Goal: Information Seeking & Learning: Learn about a topic

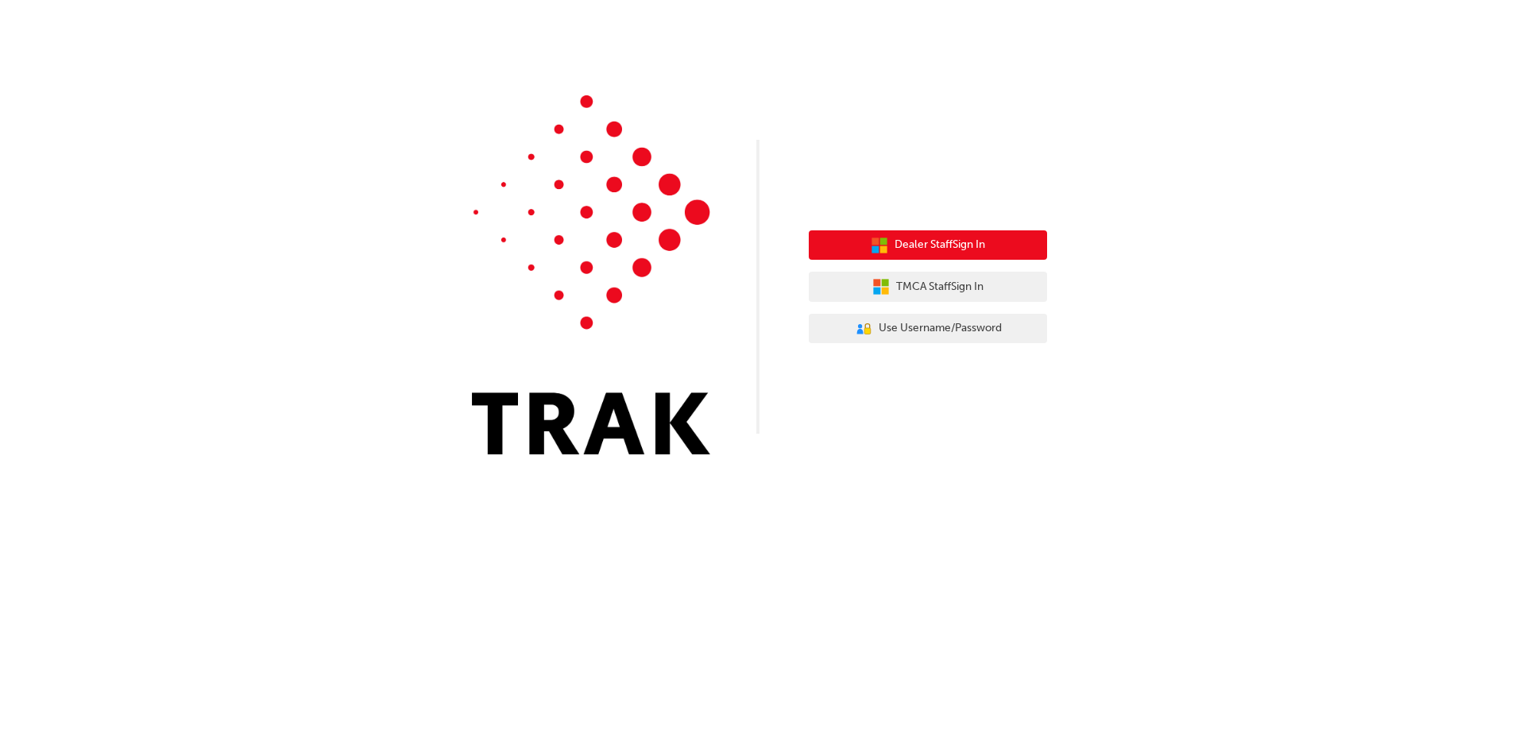
click at [936, 250] on span "Dealer Staff Sign In" at bounding box center [939, 245] width 91 height 18
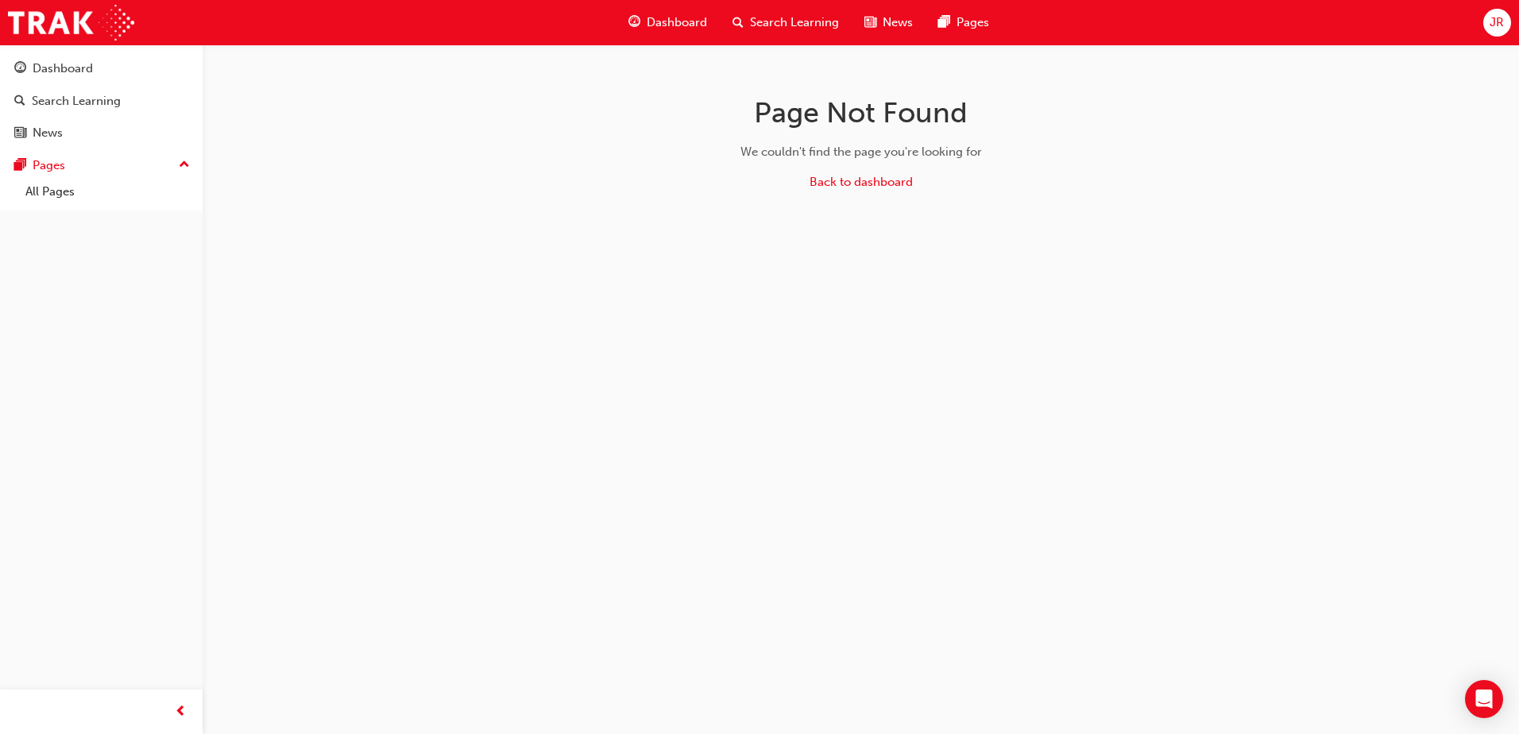
click at [751, 21] on span "Search Learning" at bounding box center [794, 23] width 89 height 18
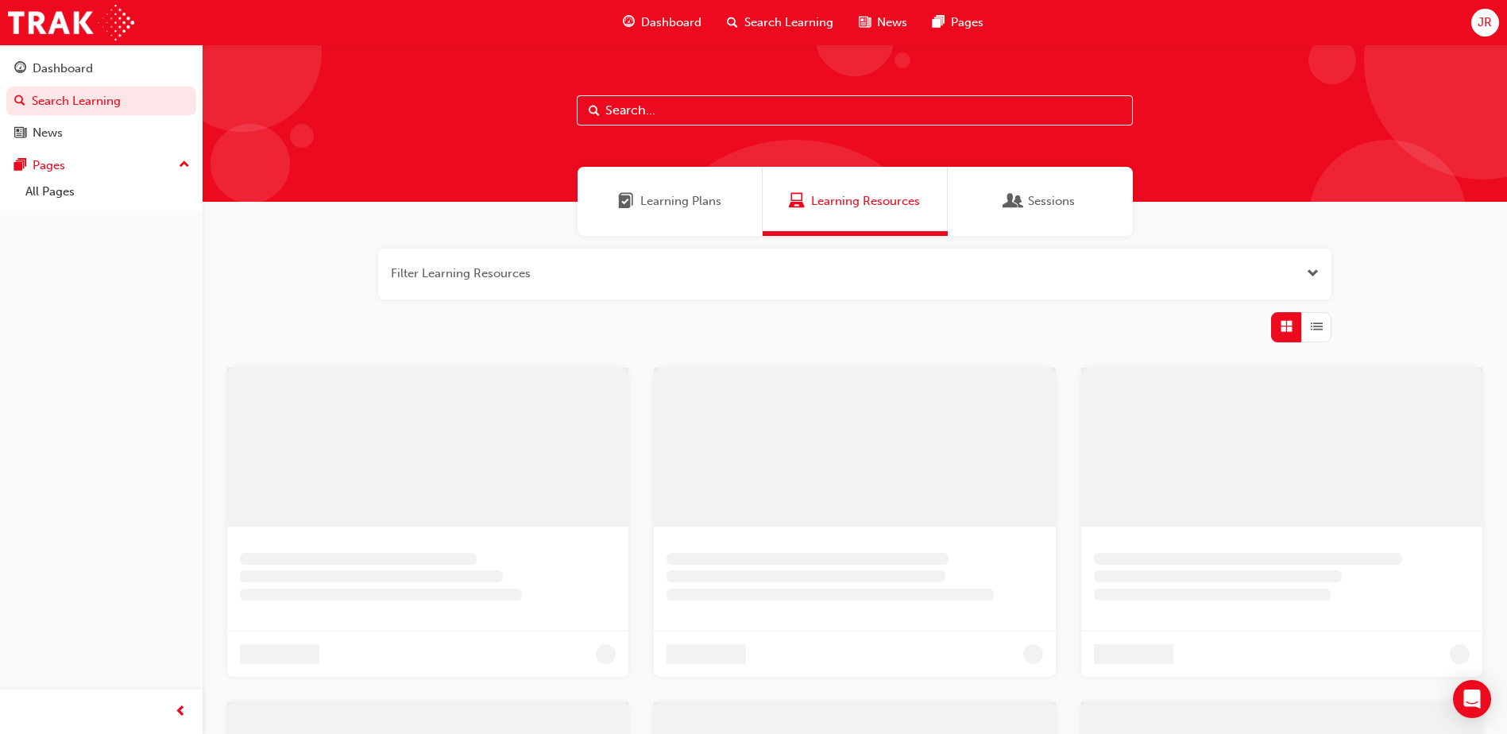
click at [692, 113] on input "text" at bounding box center [855, 110] width 556 height 30
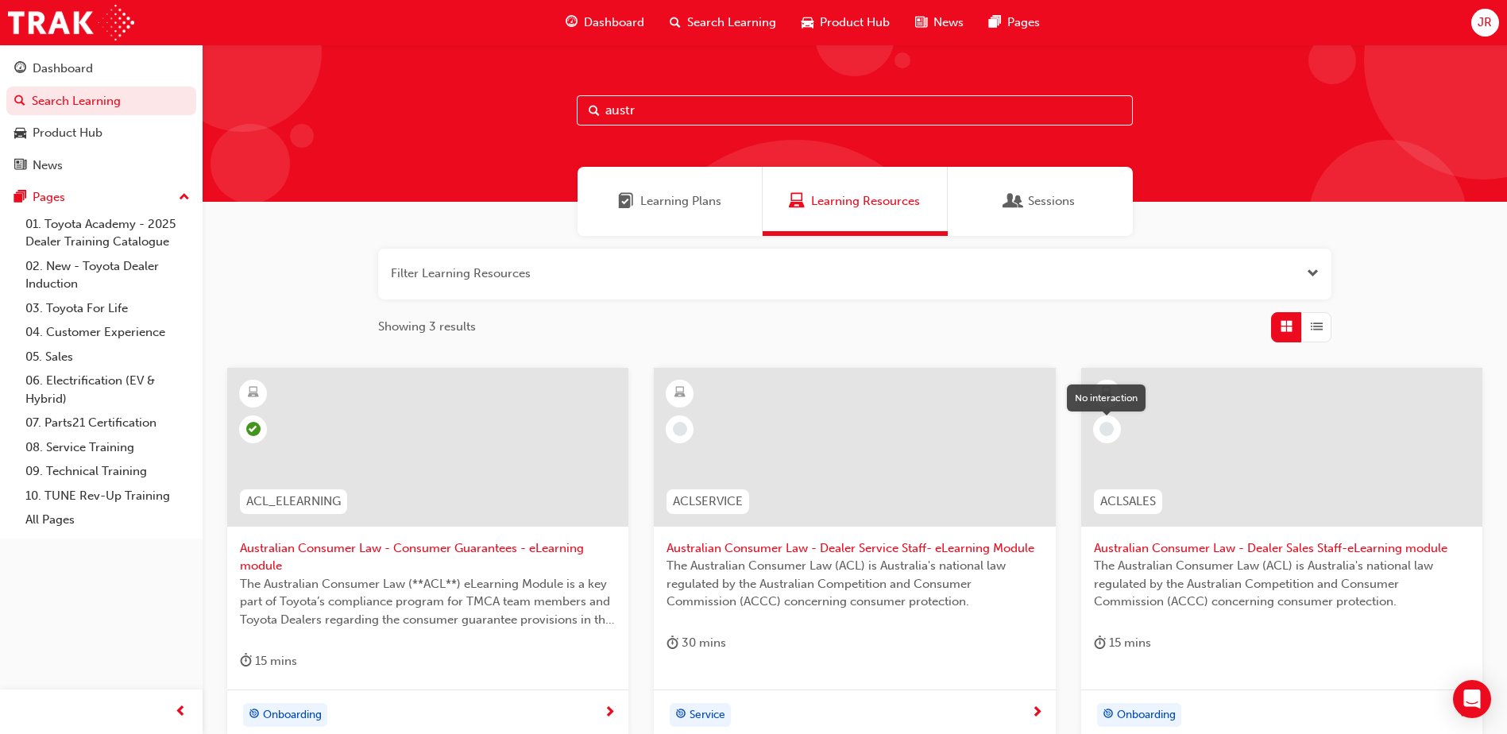
type input "austr"
click at [1106, 433] on span "learningRecordVerb_NONE-icon" at bounding box center [1106, 429] width 14 height 14
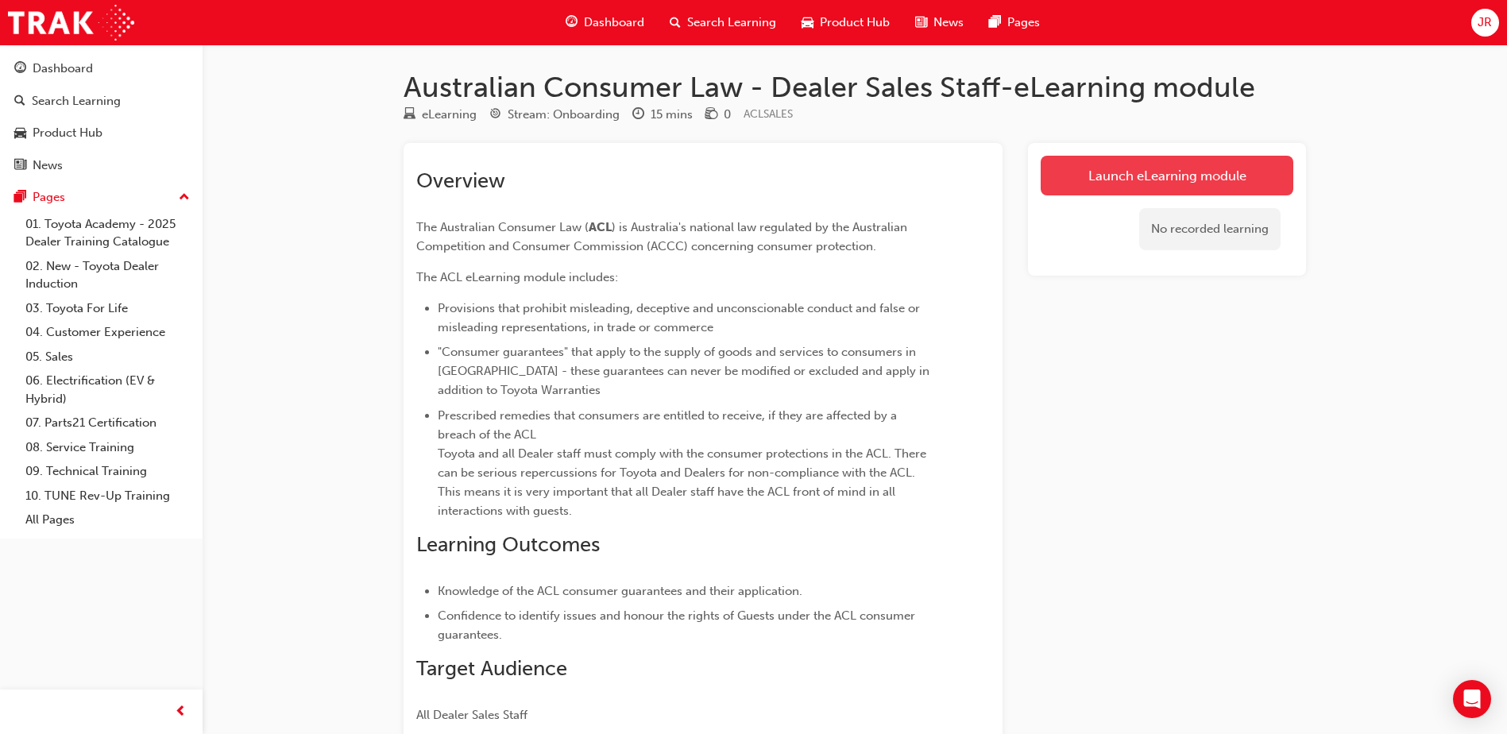
click at [1146, 181] on link "Launch eLearning module" at bounding box center [1166, 176] width 253 height 40
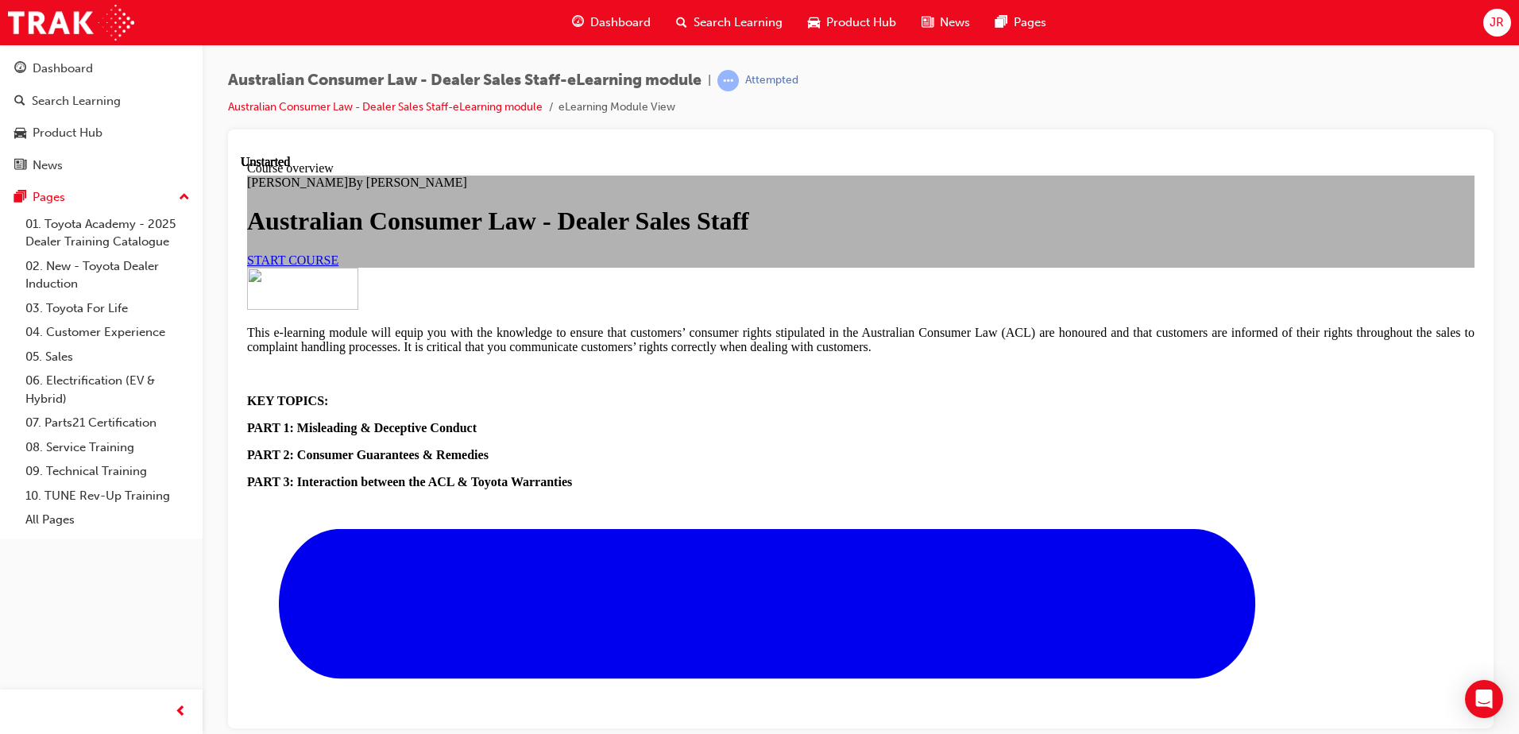
click at [338, 266] on link "START COURSE" at bounding box center [292, 260] width 91 height 14
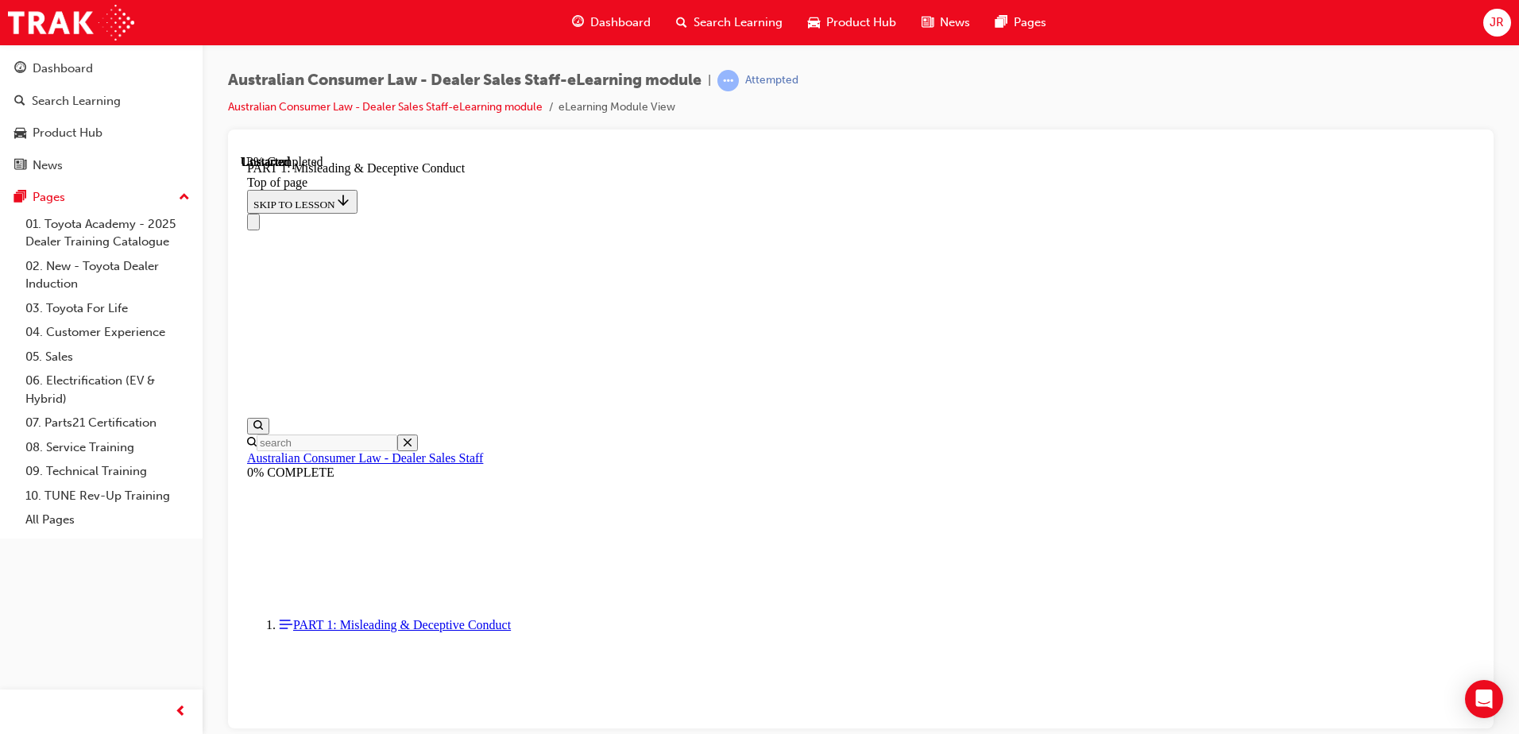
scroll to position [1177, 0]
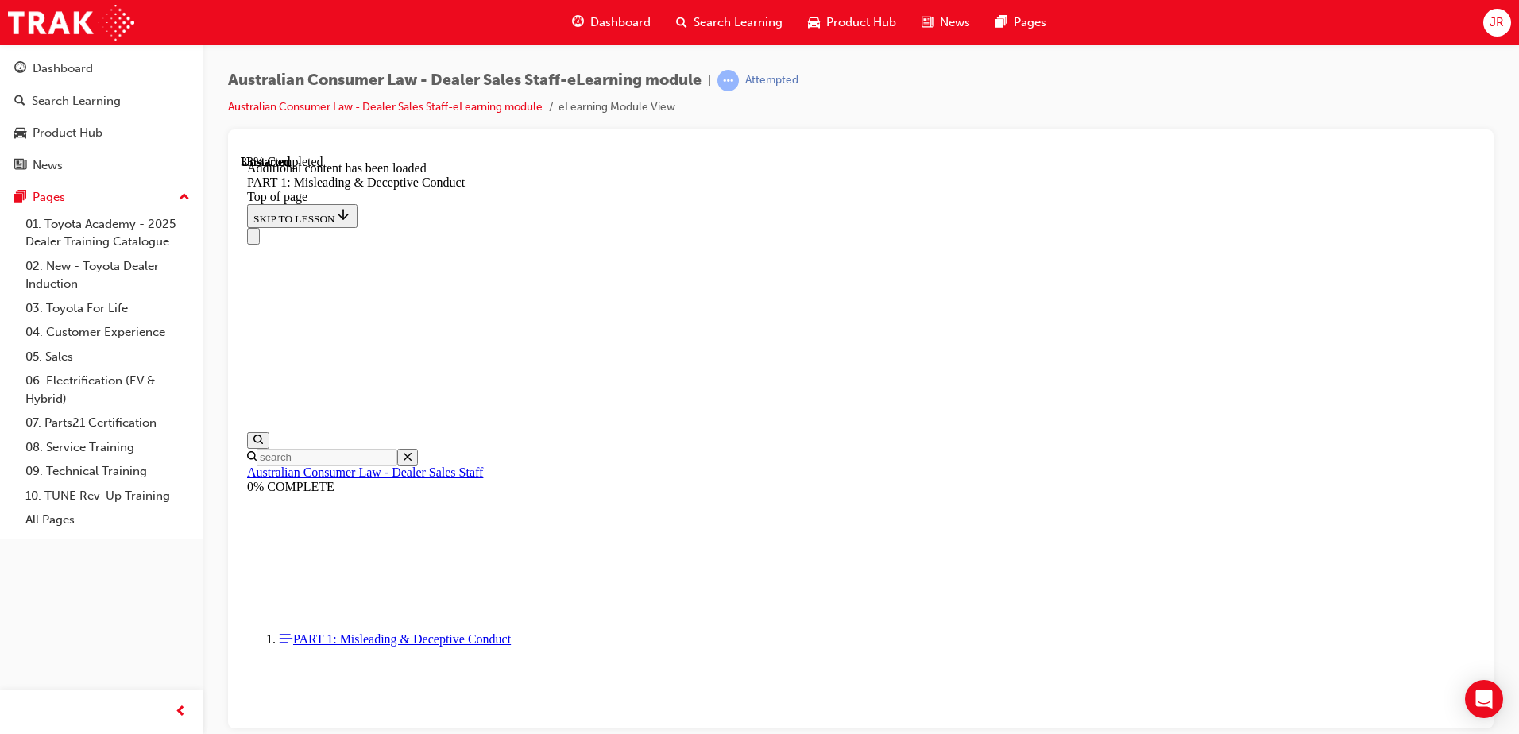
scroll to position [1897, 0]
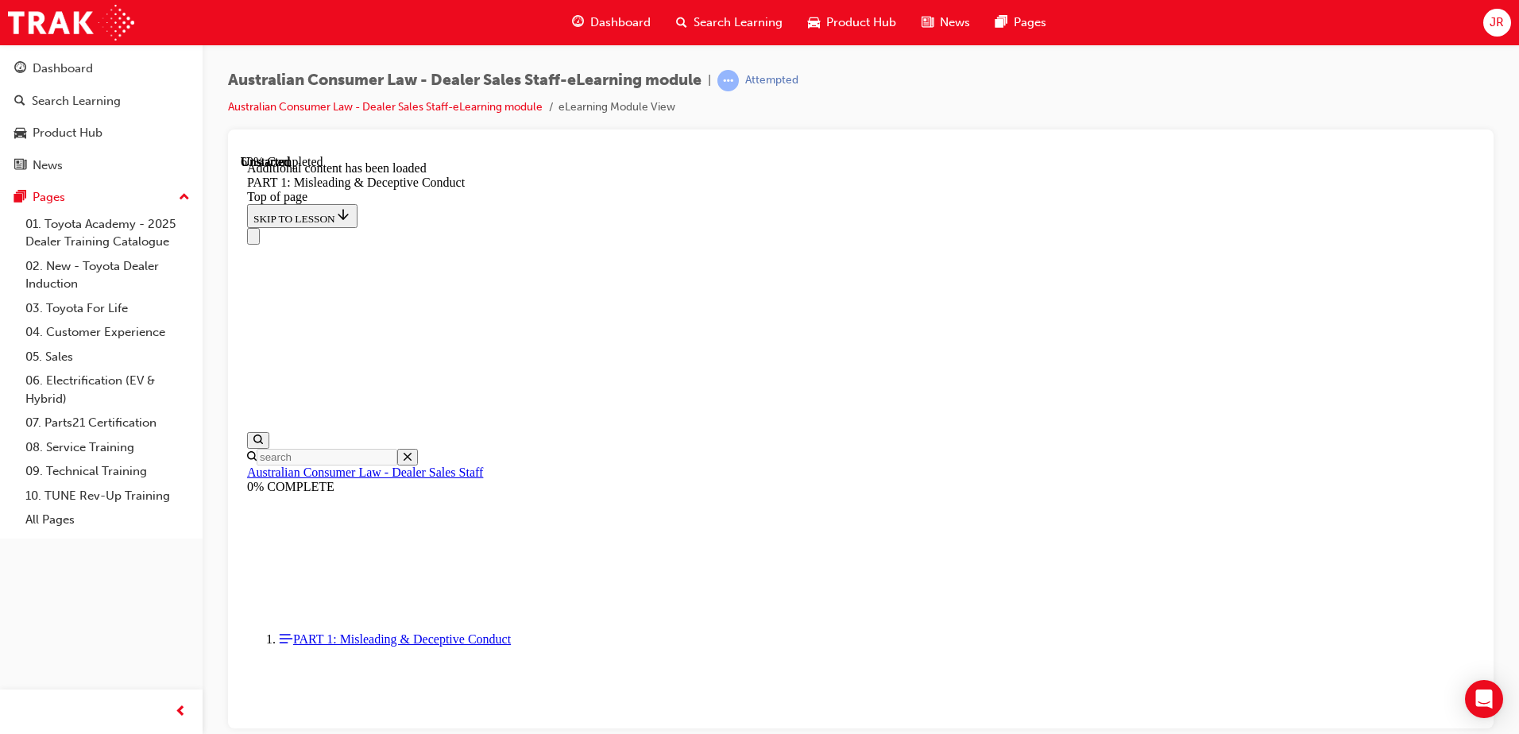
scroll to position [3134, 0]
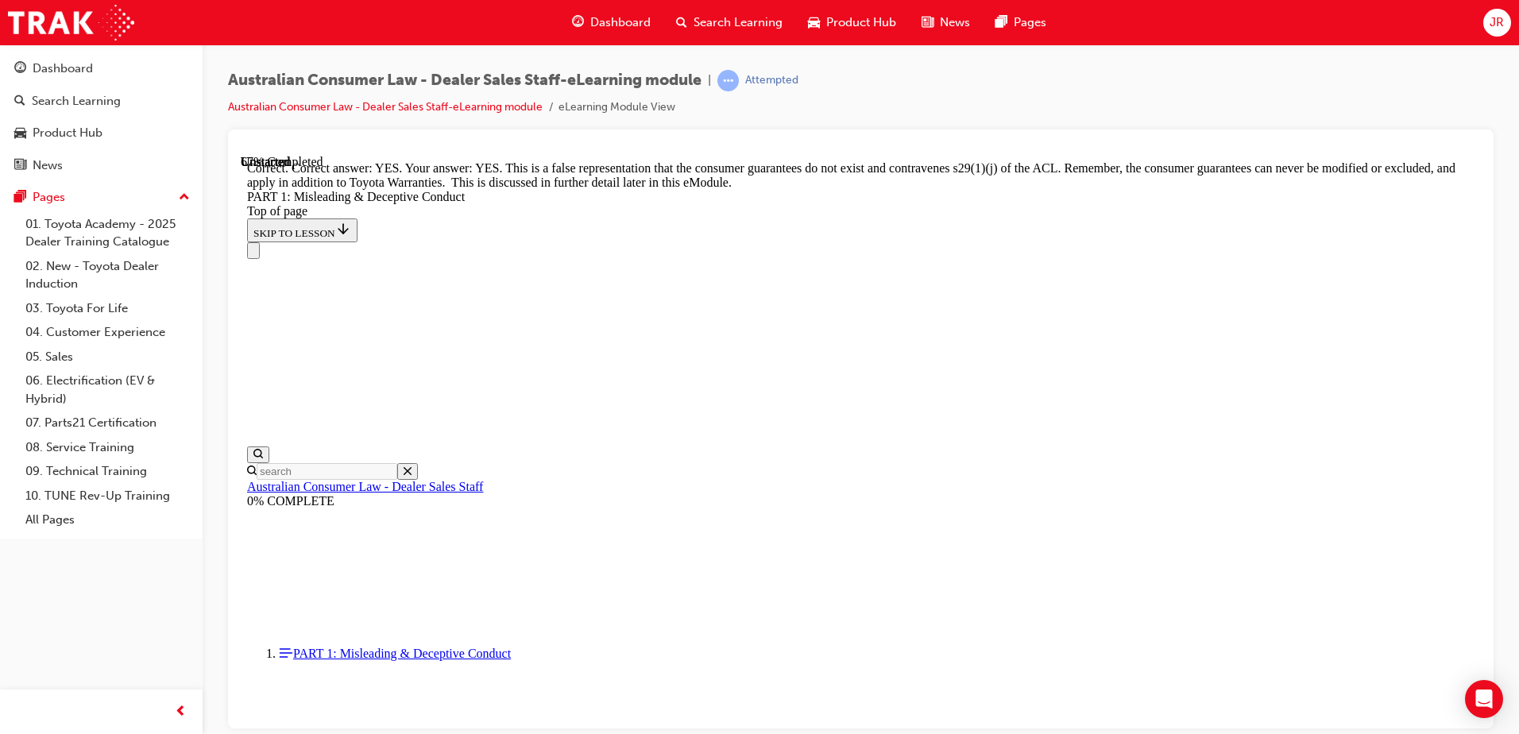
scroll to position [3452, 0]
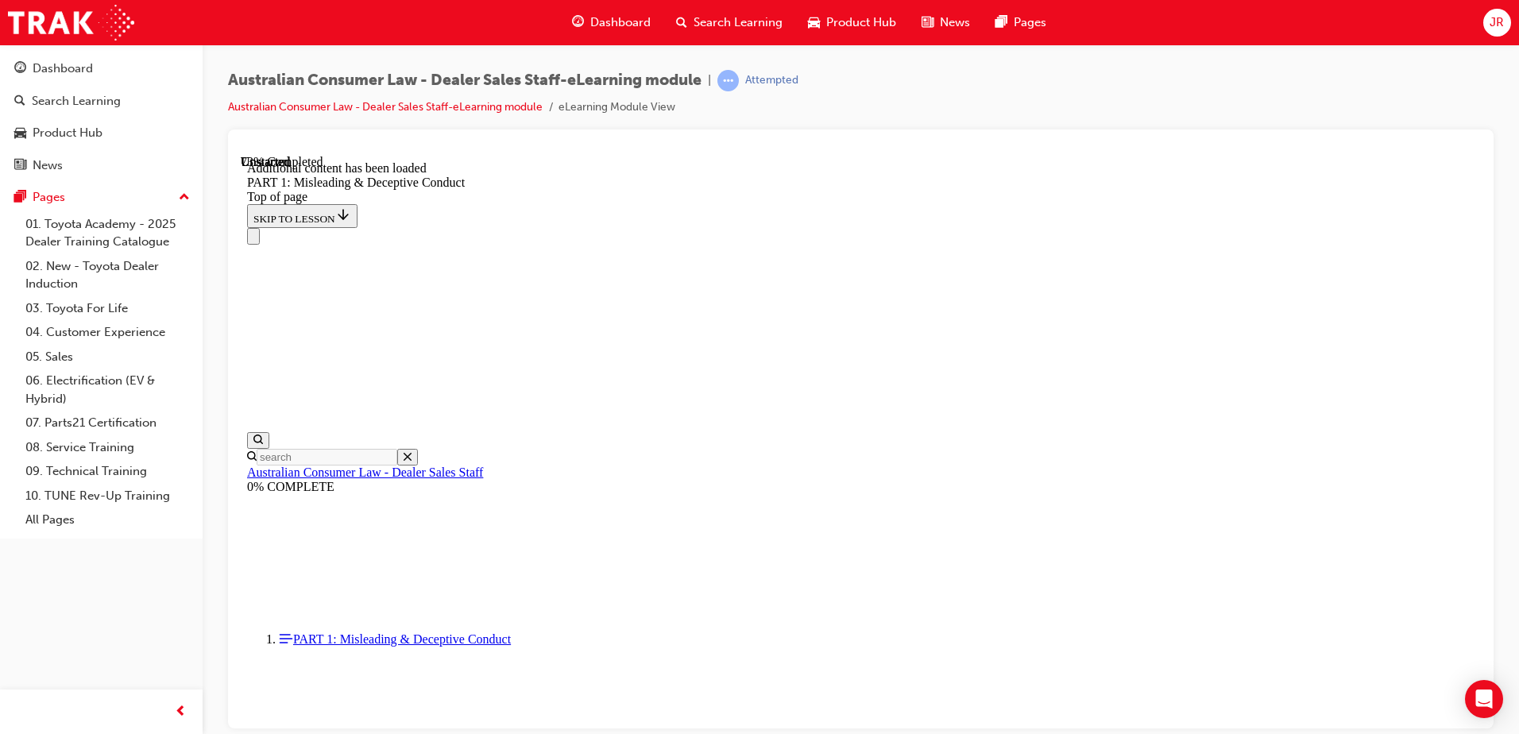
scroll to position [3880, 0]
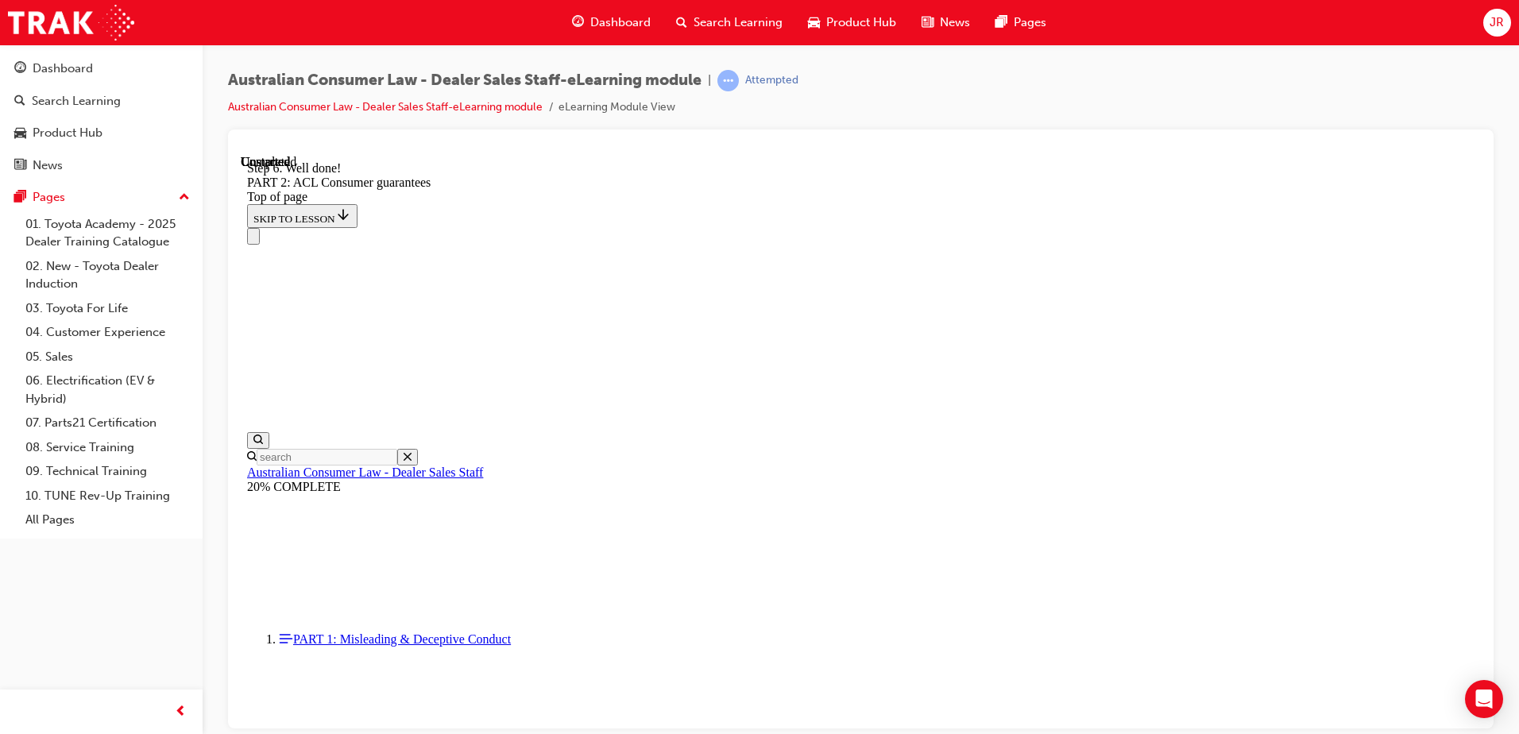
scroll to position [4285, 0]
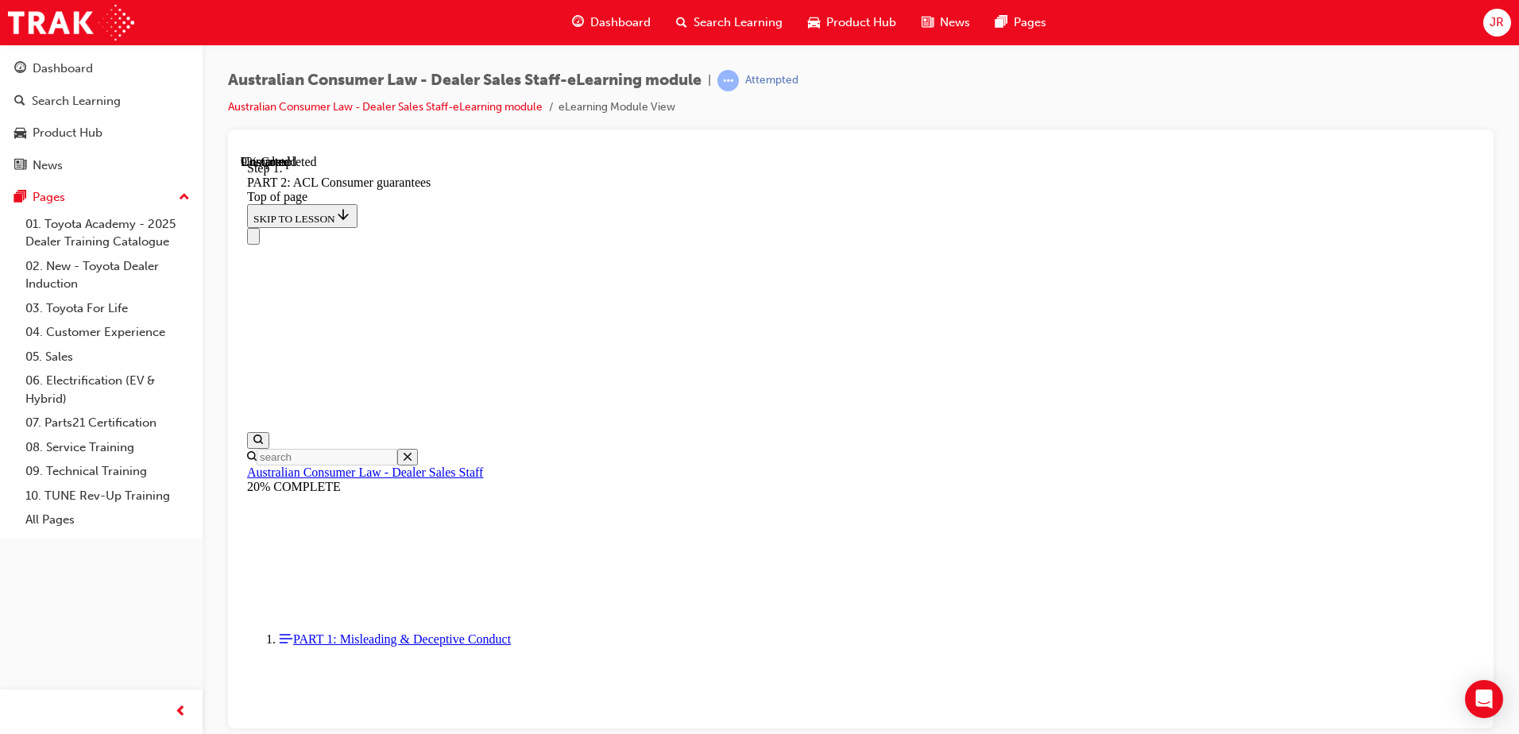
scroll to position [2575, 0]
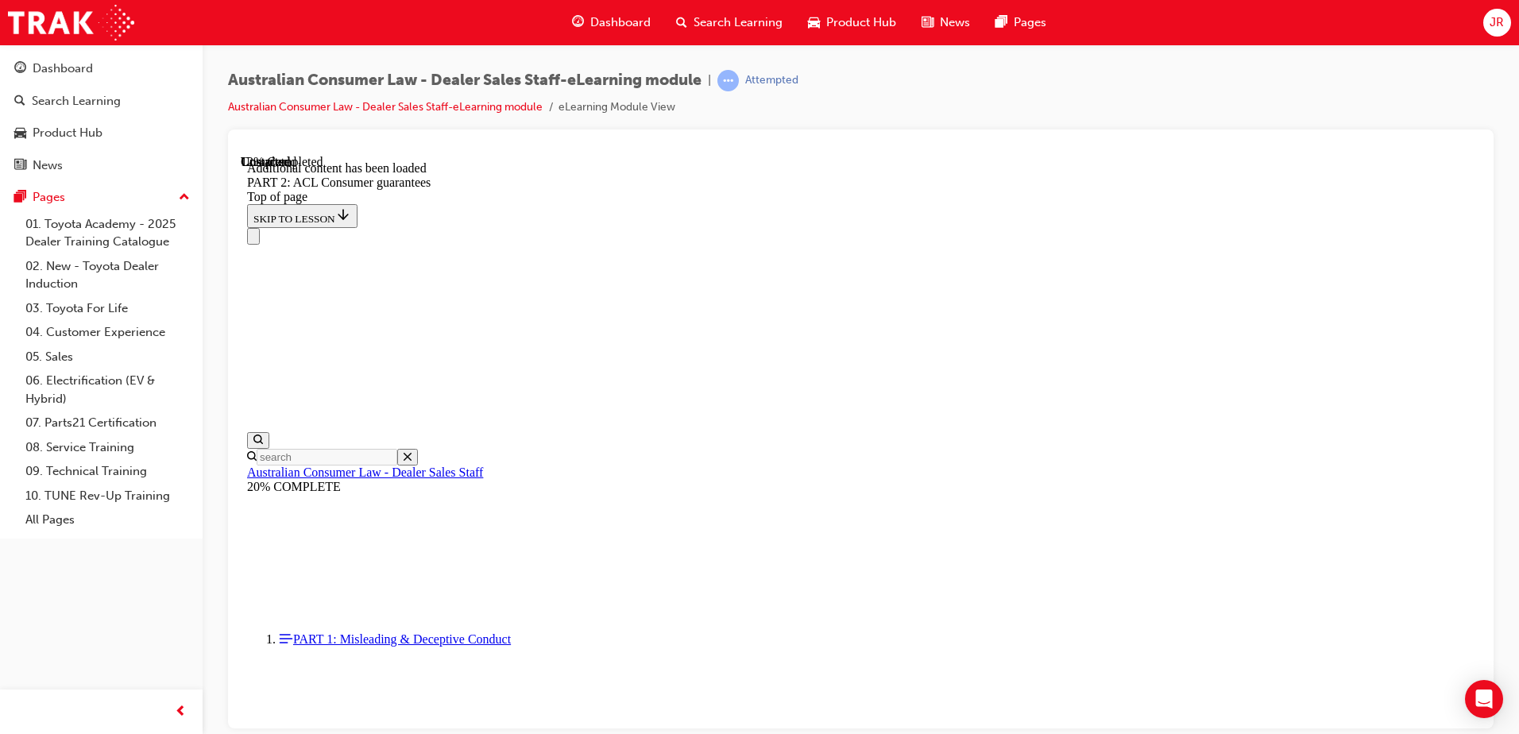
scroll to position [3004, 0]
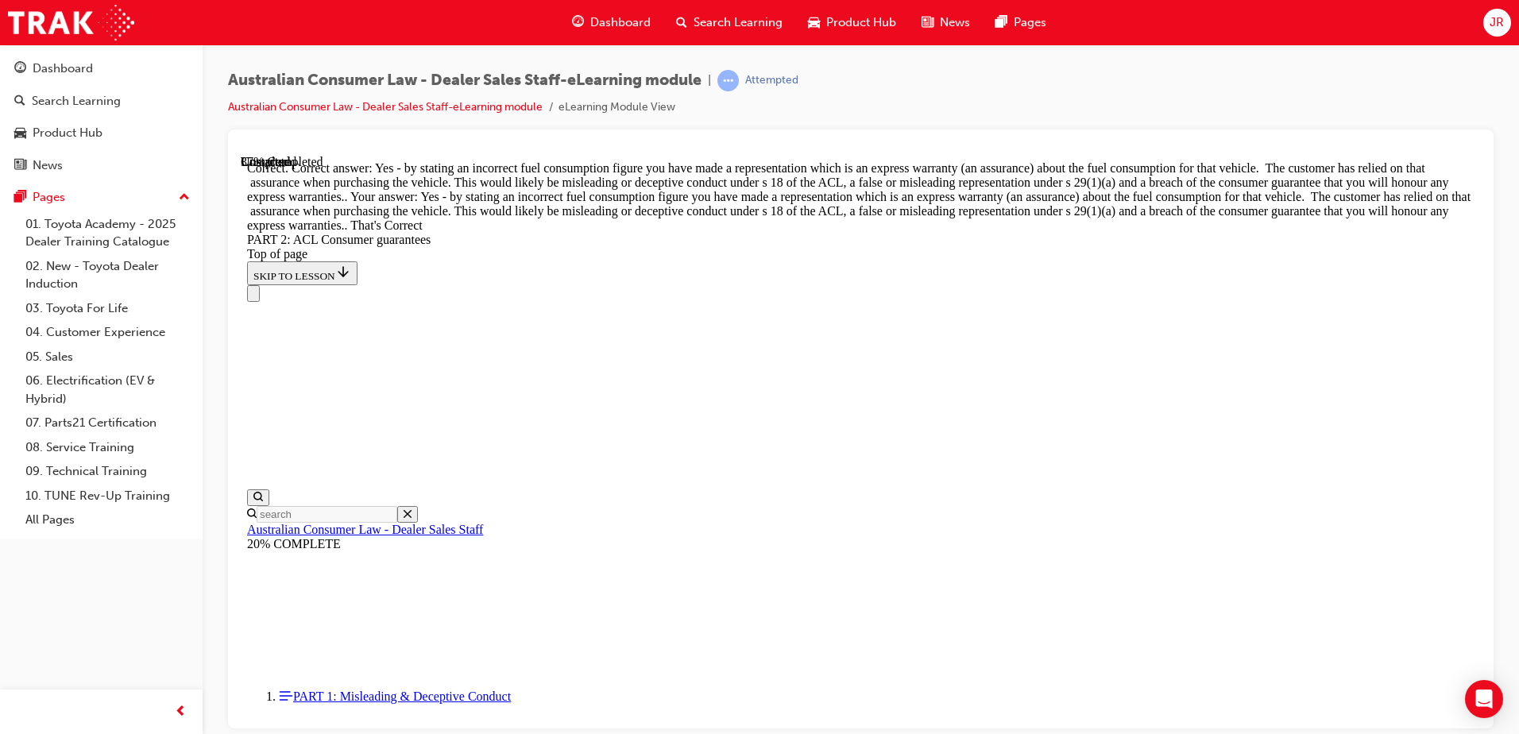
scroll to position [6859, 0]
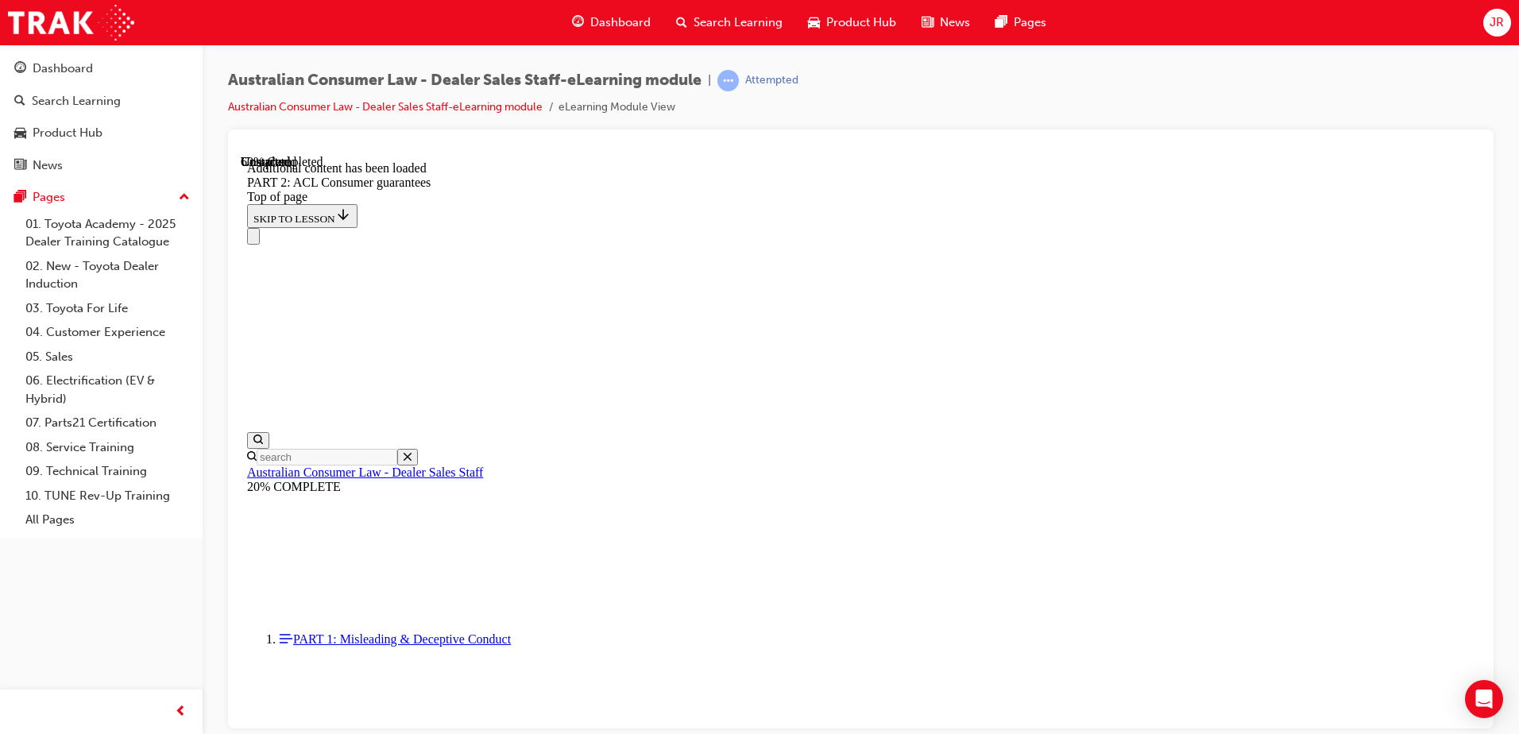
scroll to position [9715, 0]
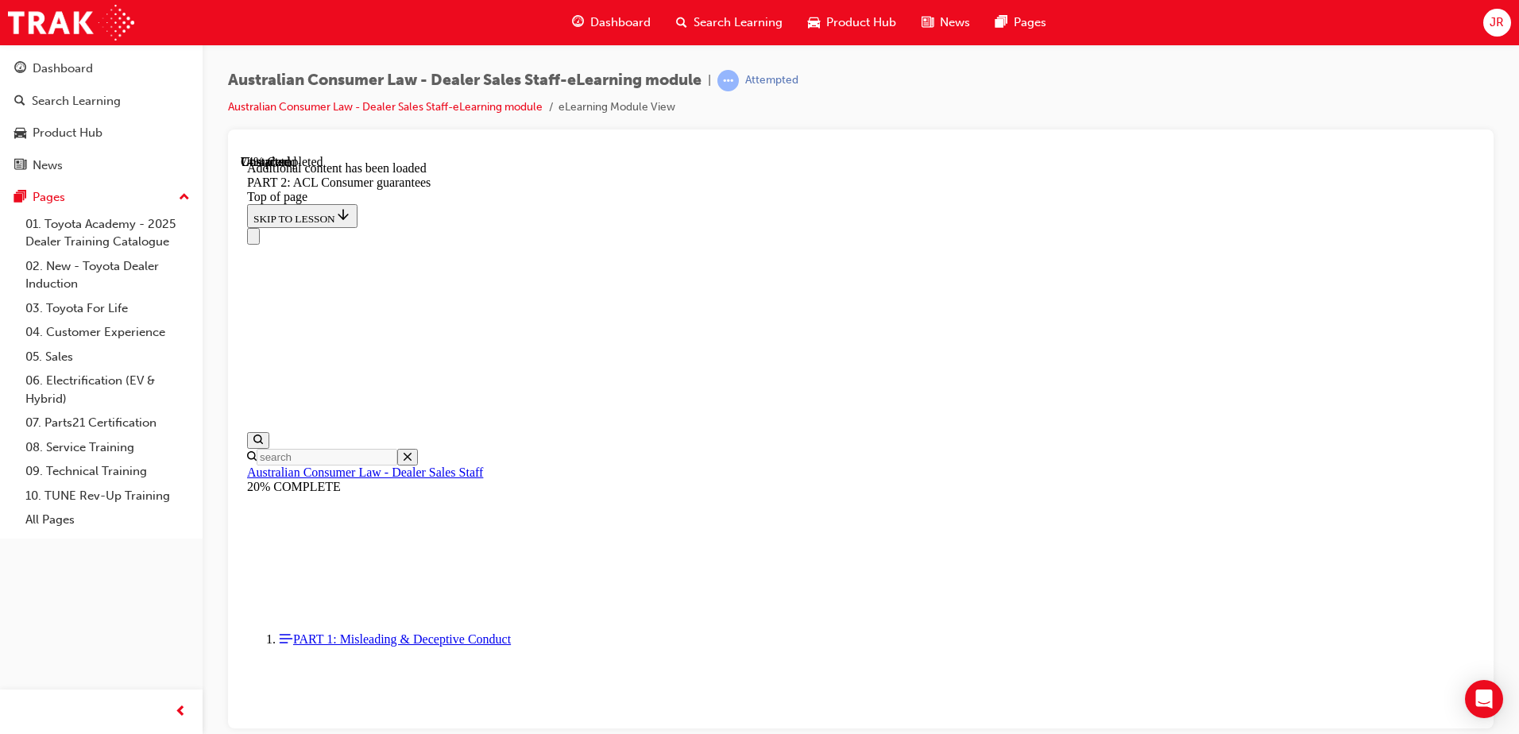
scroll to position [13078, 0]
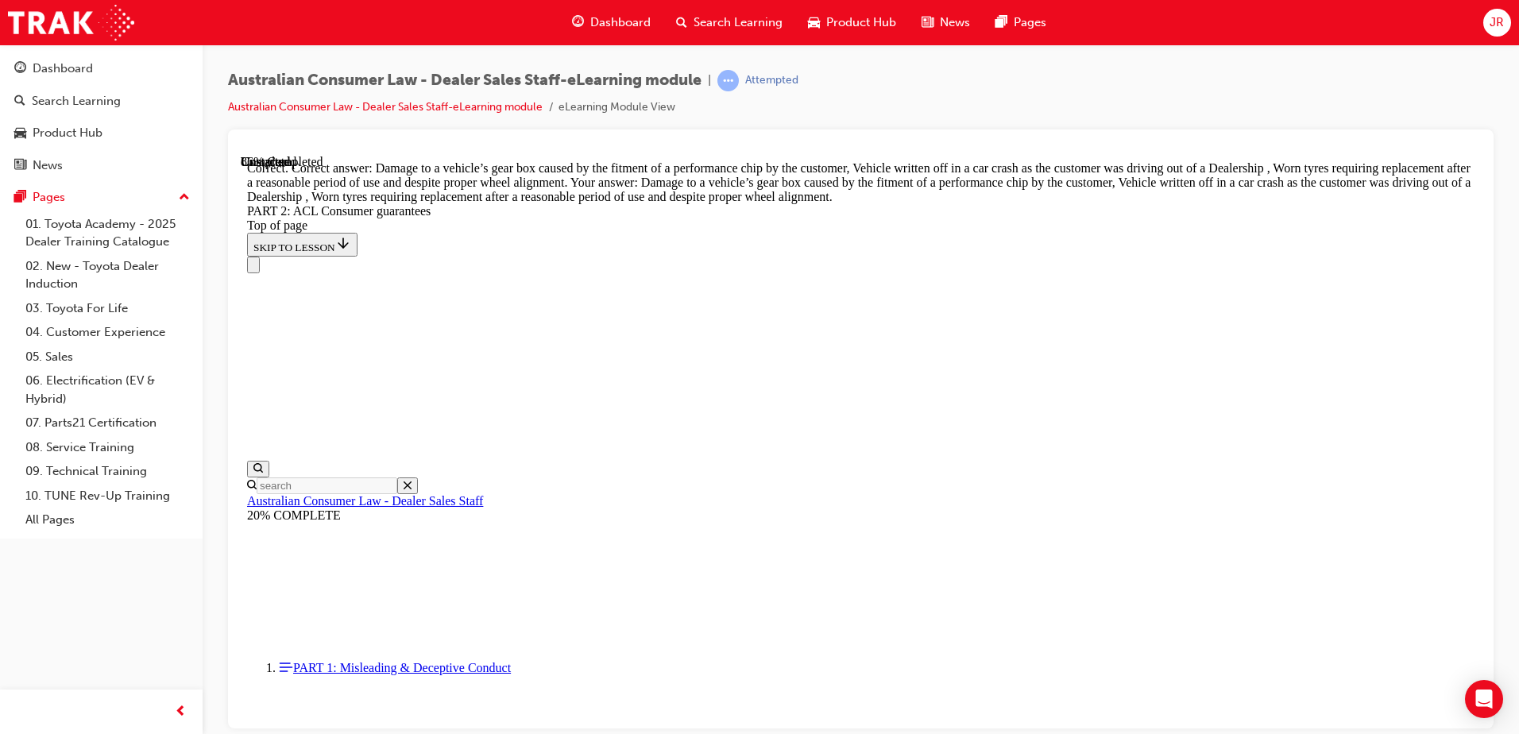
scroll to position [15896, 0]
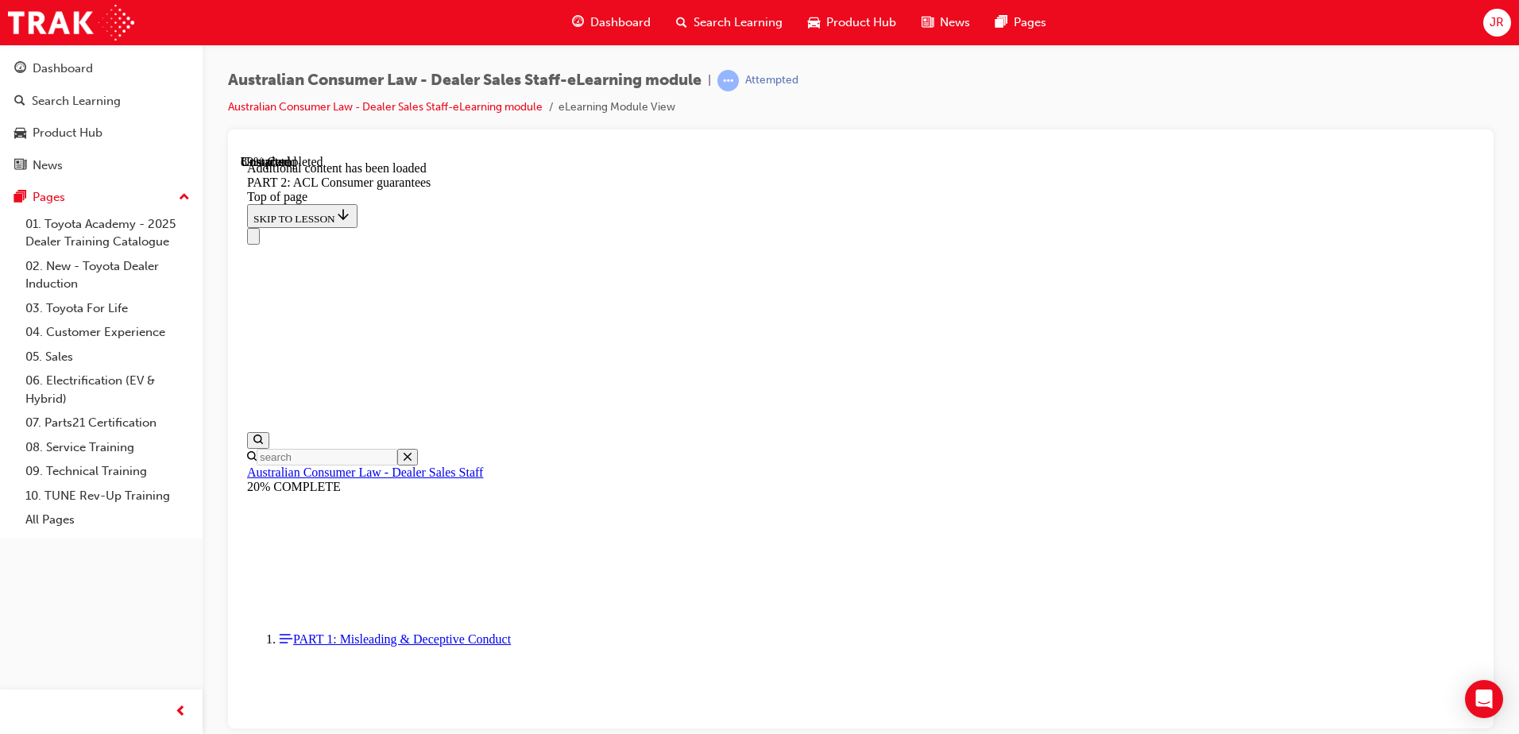
scroll to position [17333, 0]
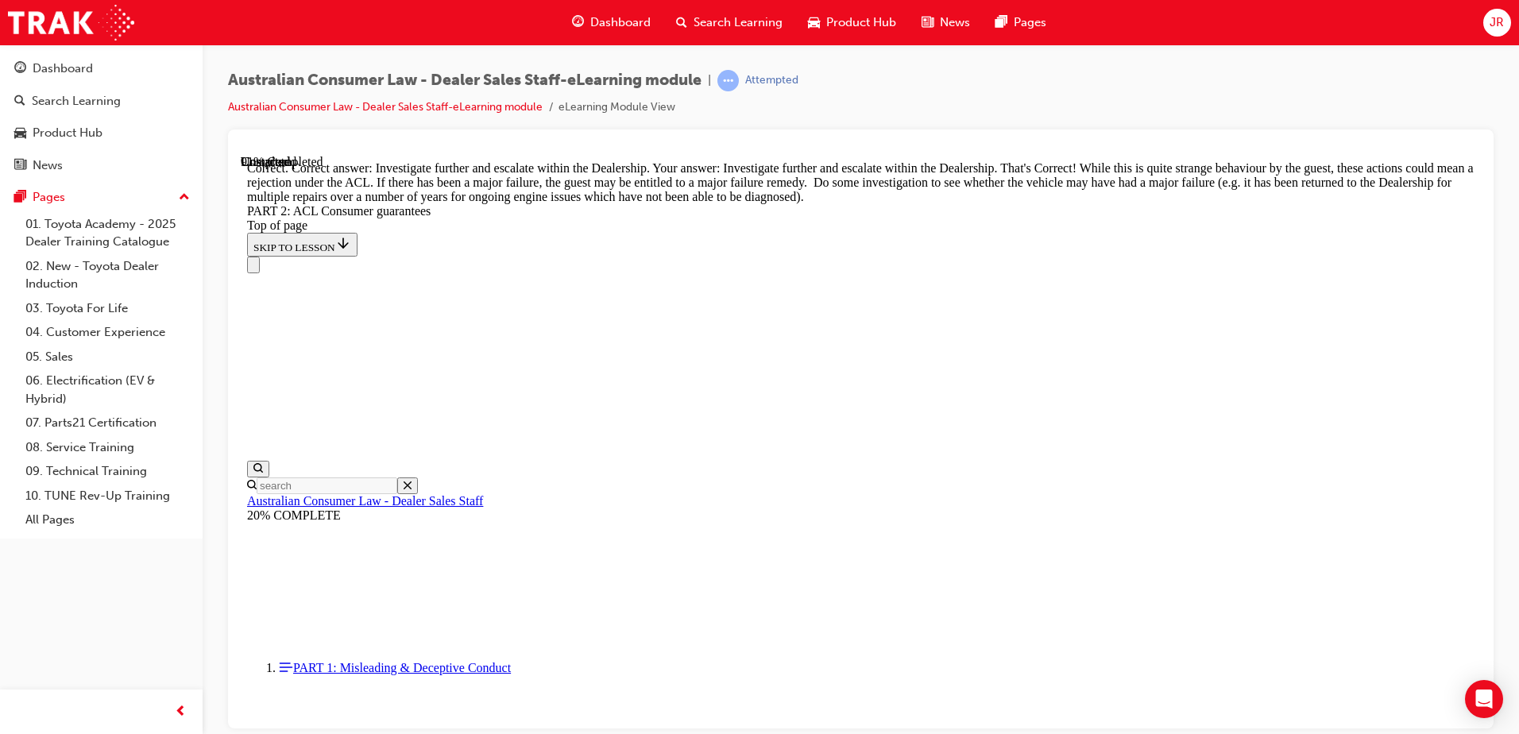
scroll to position [17708, 0]
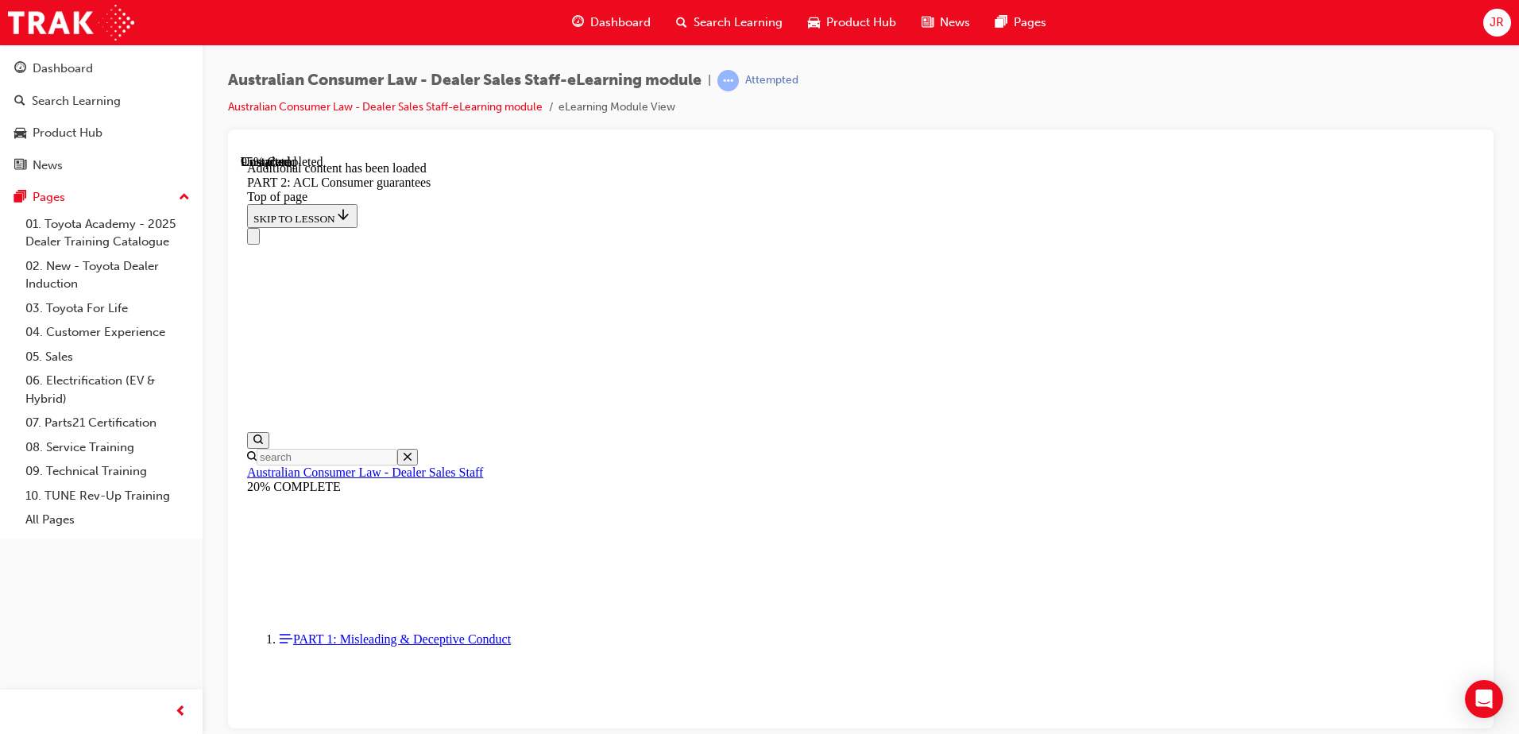
scroll to position [18987, 0]
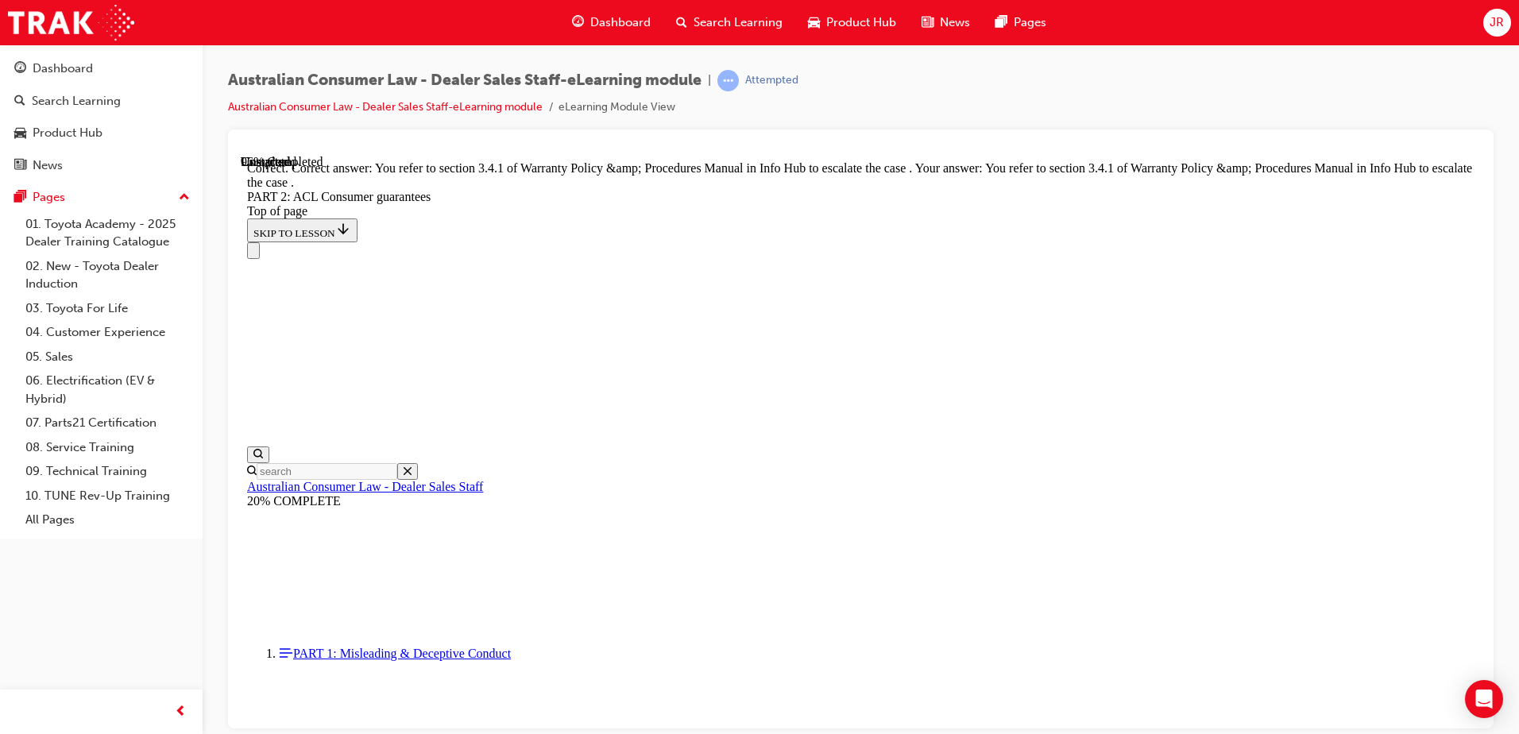
scroll to position [19940, 0]
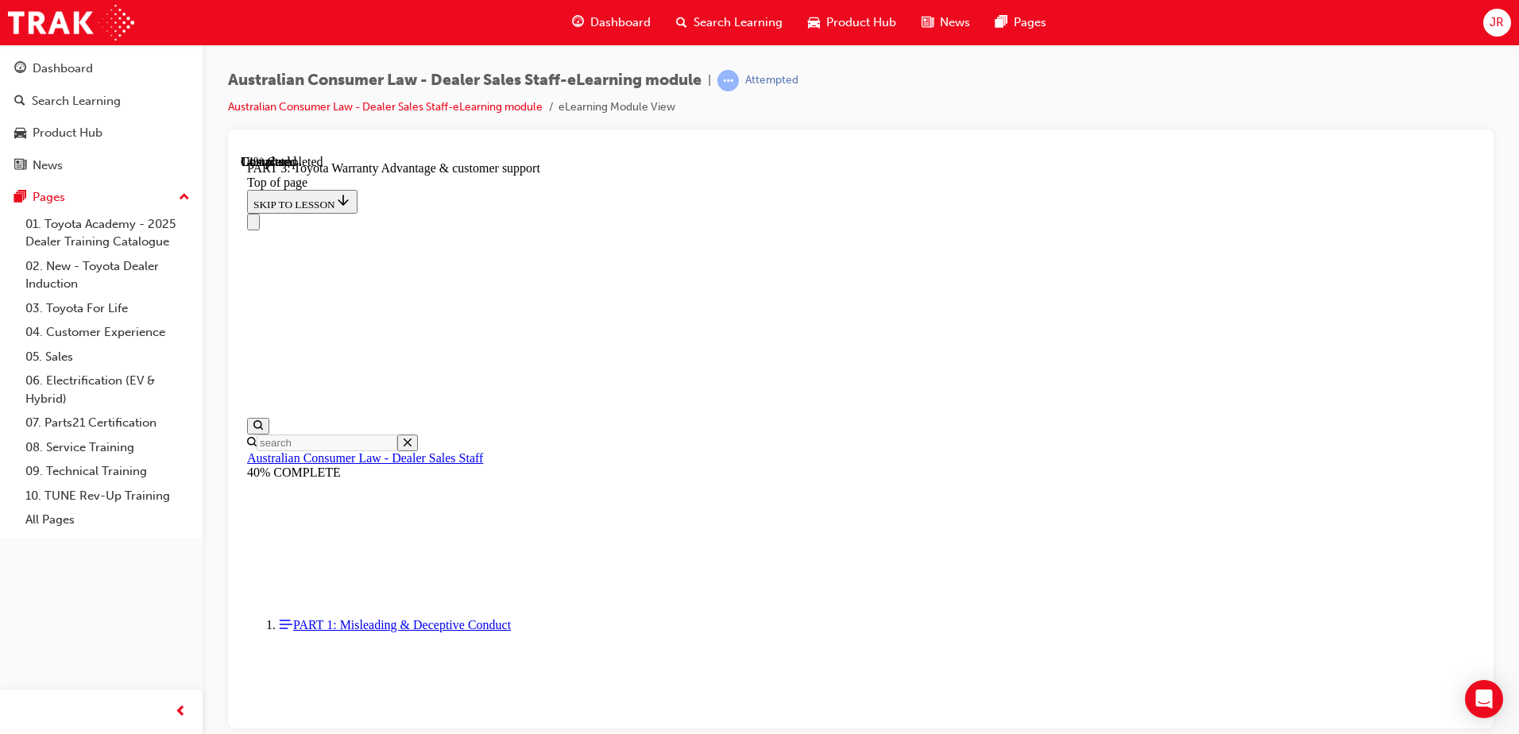
scroll to position [1002, 0]
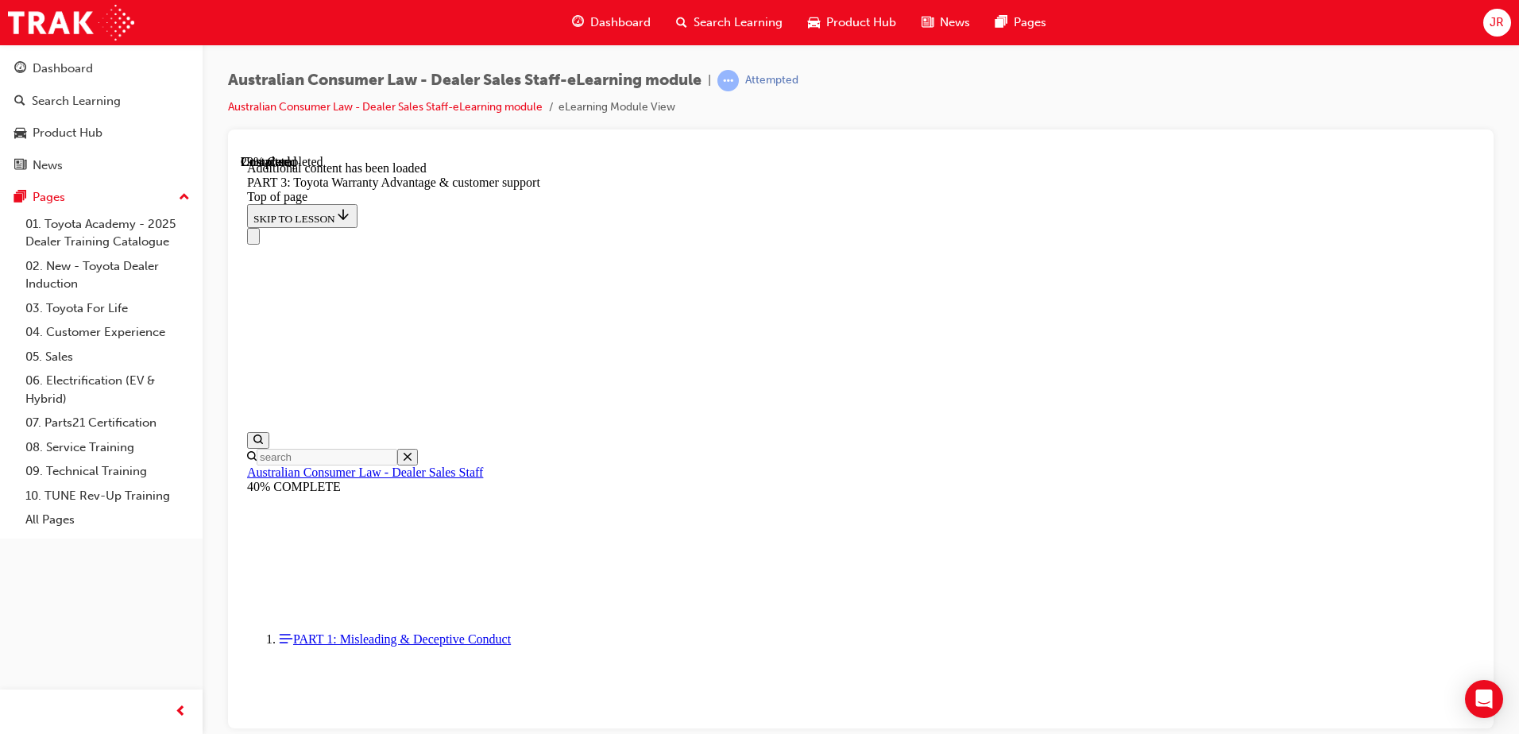
scroll to position [1854, 0]
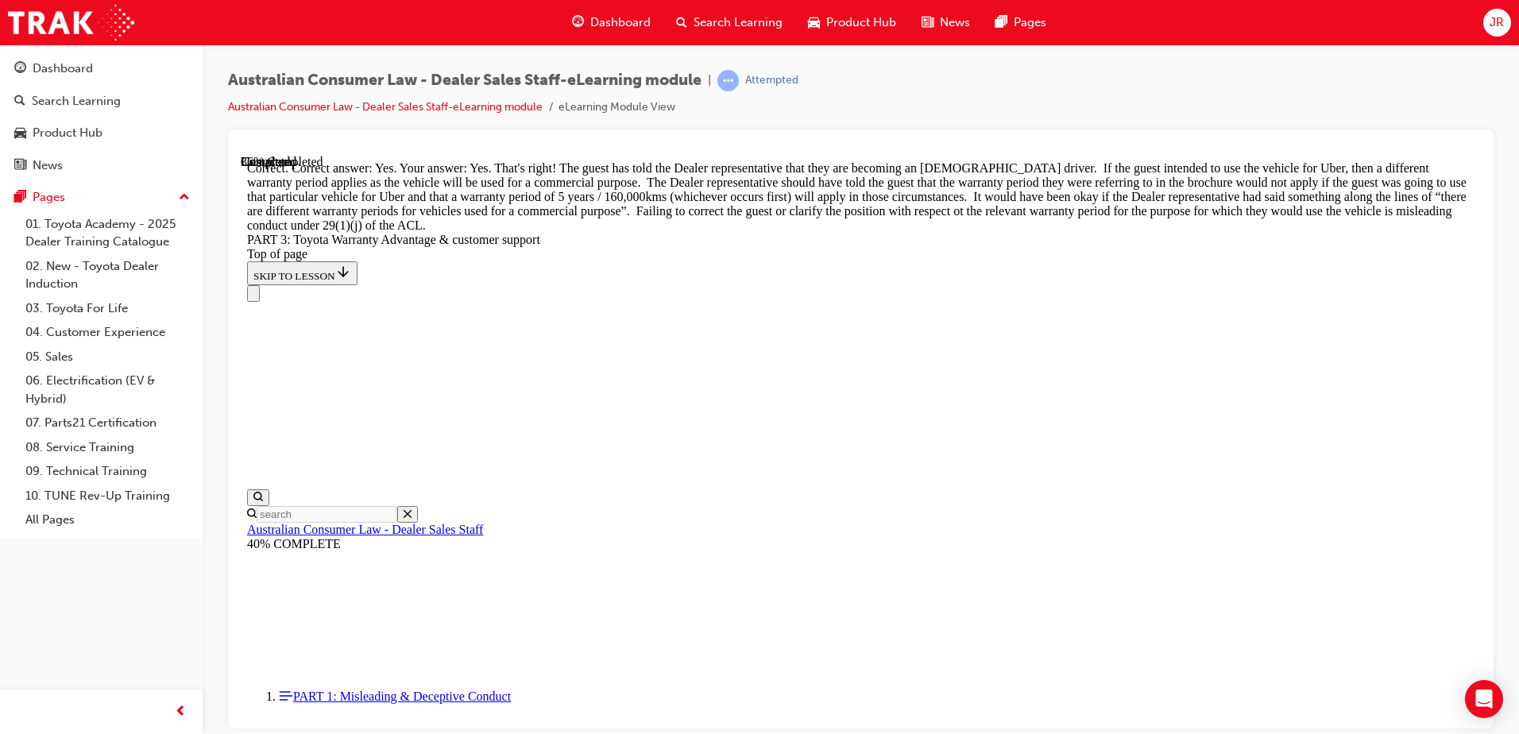
scroll to position [2392, 0]
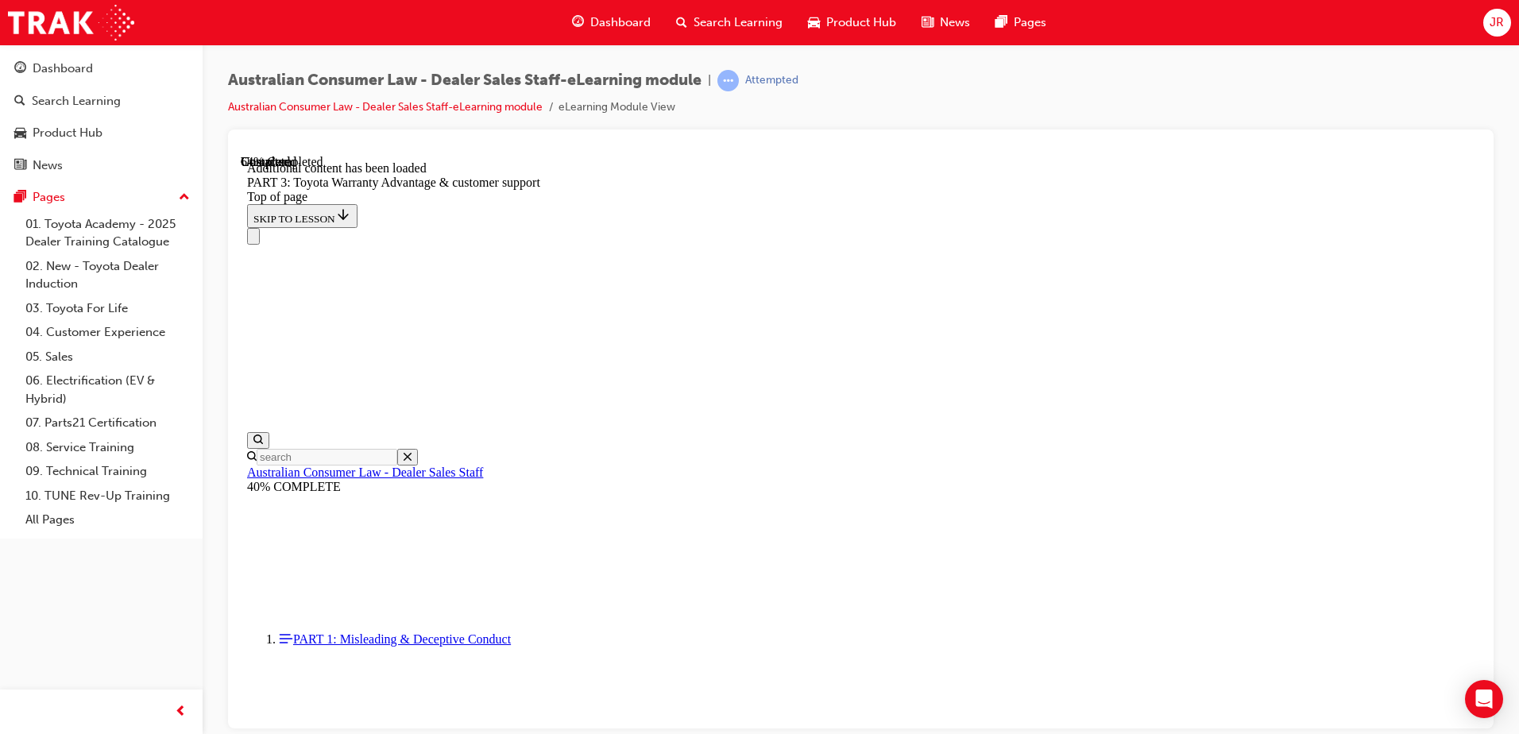
scroll to position [4306, 0]
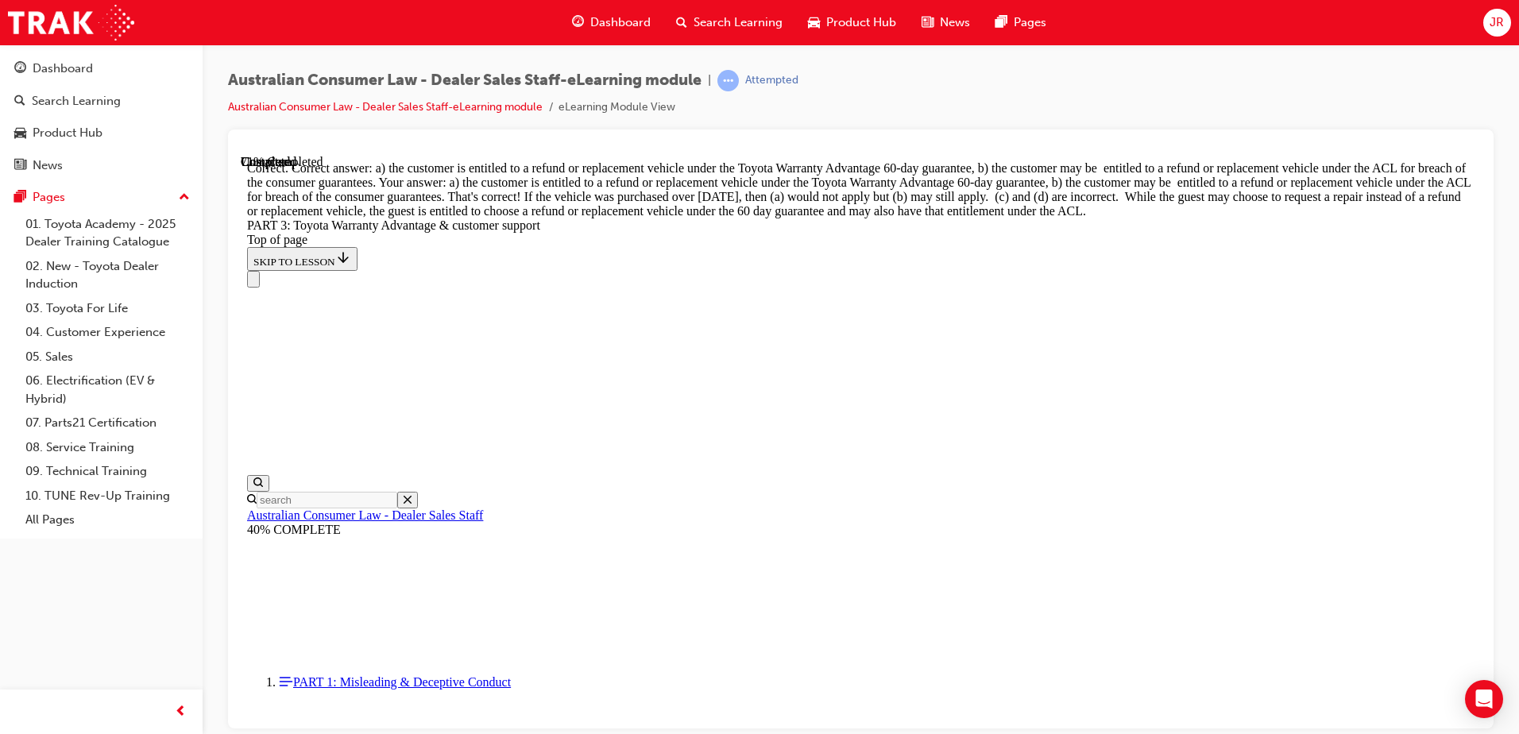
scroll to position [4655, 0]
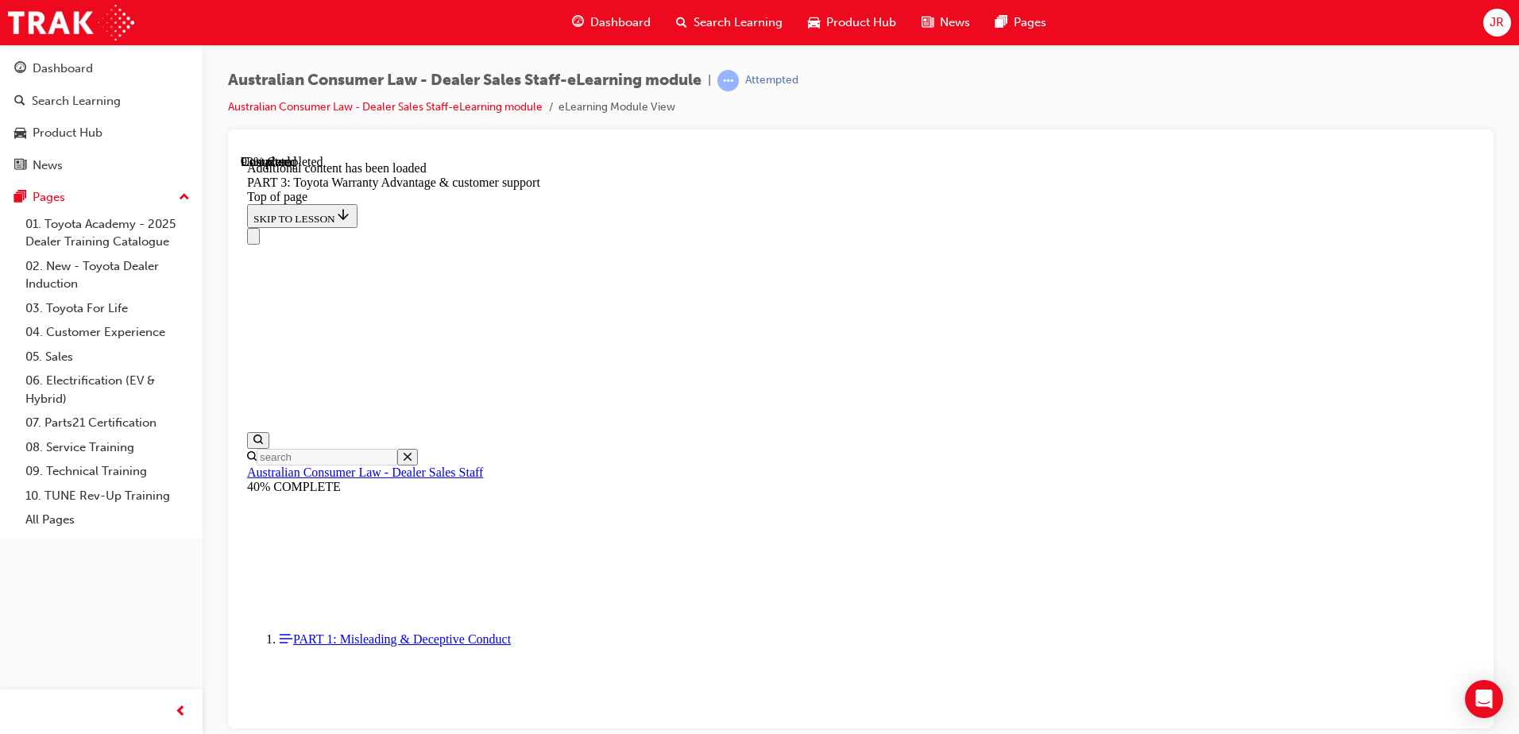
scroll to position [5044, 0]
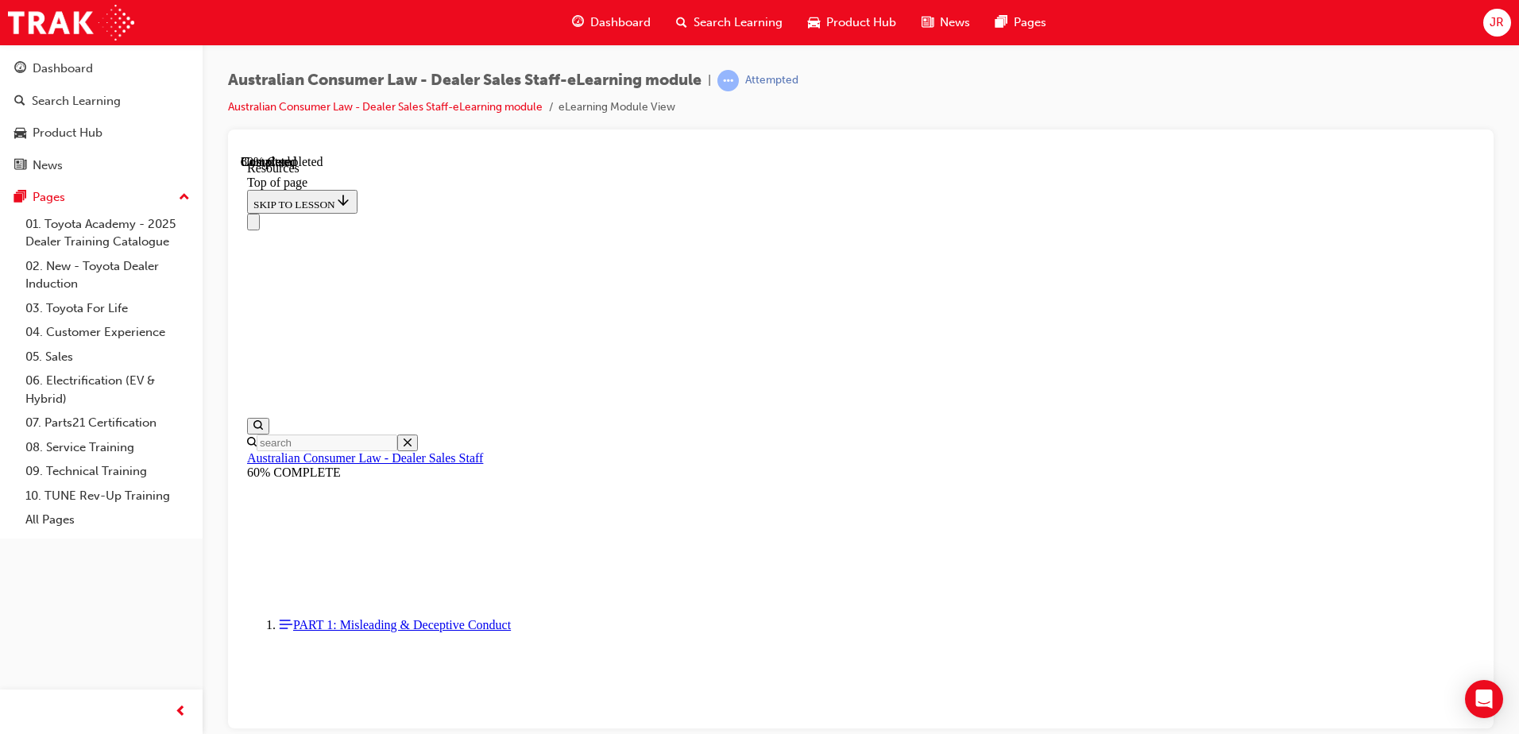
scroll to position [803, 0]
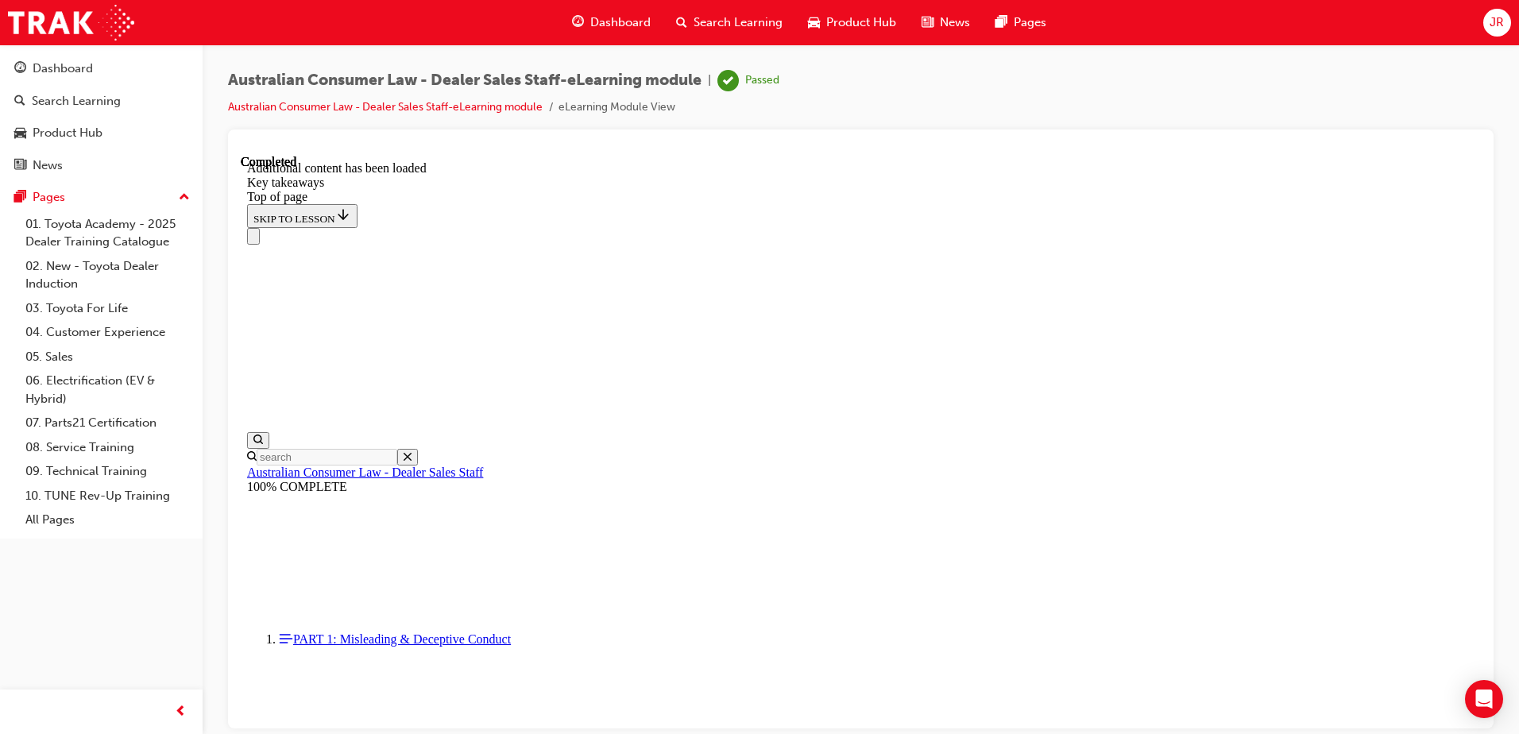
click at [1494, 30] on span "JR" at bounding box center [1496, 23] width 14 height 18
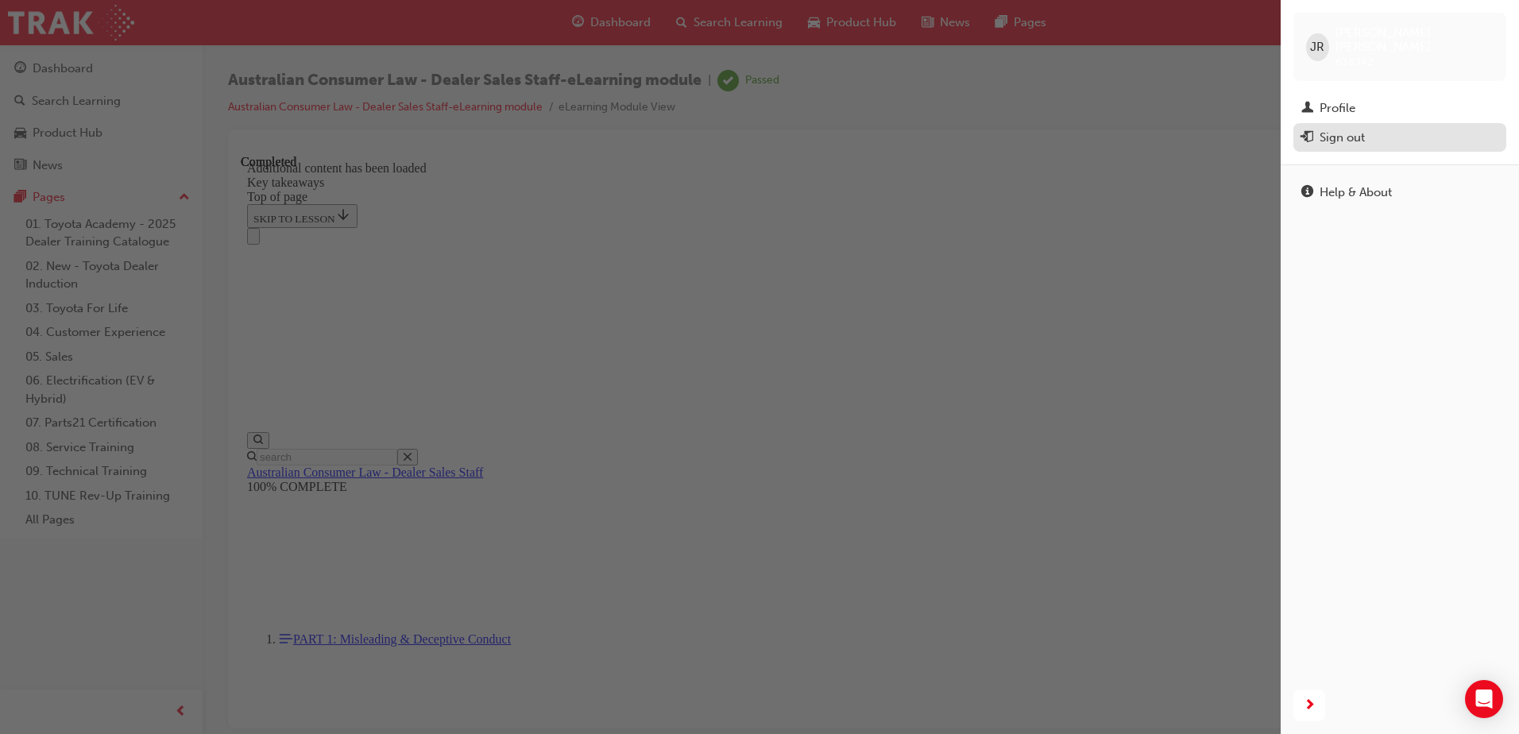
click at [1361, 129] on div "Sign out" at bounding box center [1341, 138] width 45 height 18
